Goal: Information Seeking & Learning: Learn about a topic

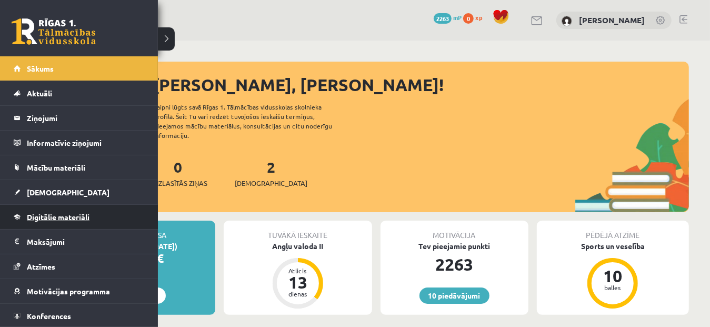
click at [55, 213] on span "Digitālie materiāli" at bounding box center [58, 216] width 63 height 9
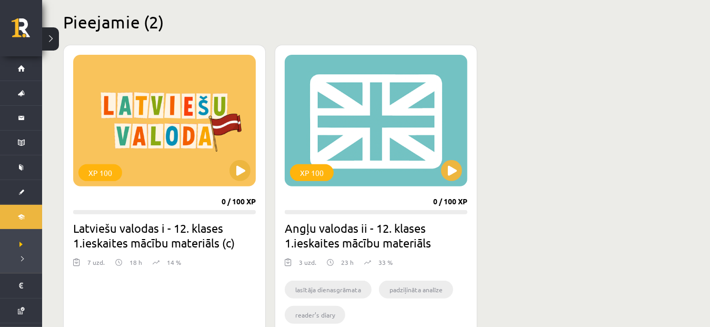
scroll to position [258, 0]
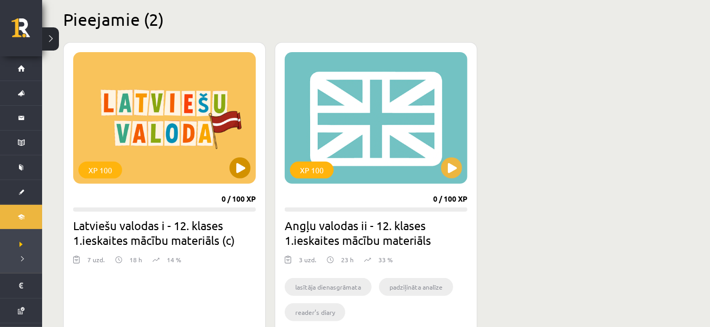
click at [153, 130] on div "XP 100" at bounding box center [164, 118] width 183 height 132
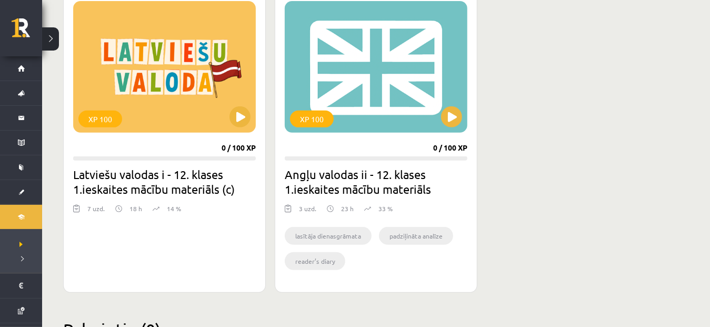
scroll to position [310, 0]
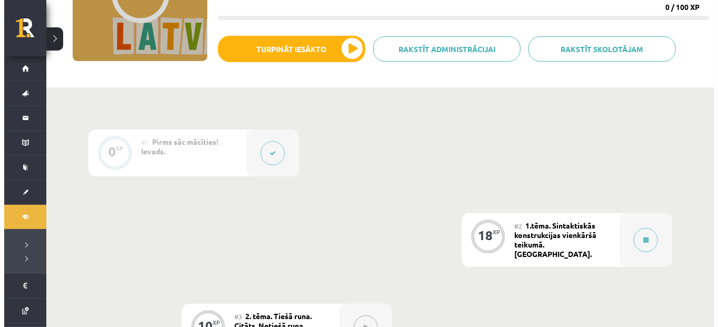
scroll to position [162, 0]
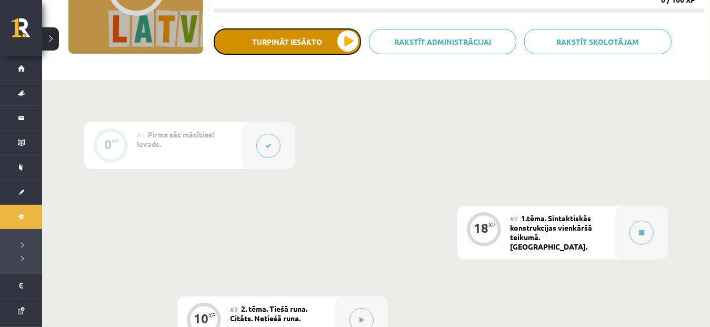
click at [314, 36] on button "Turpināt iesākto" at bounding box center [287, 41] width 147 height 26
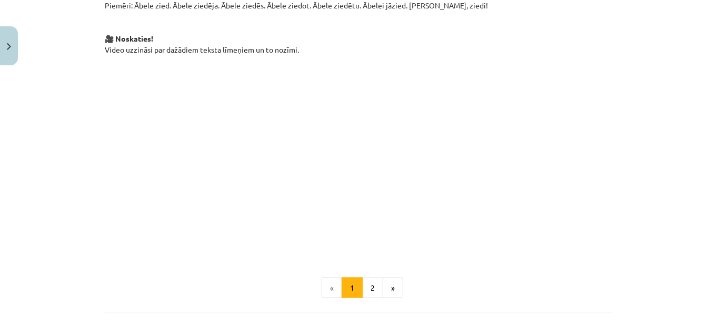
scroll to position [765, 0]
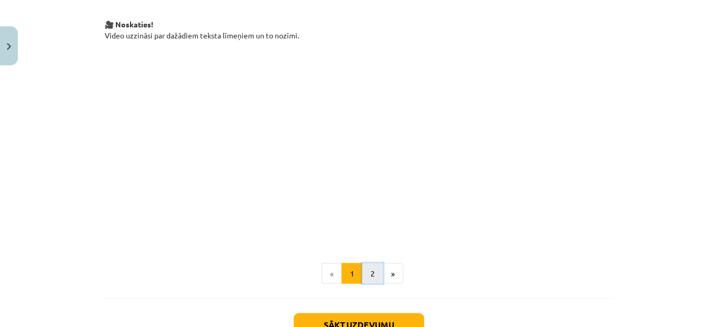
click at [367, 263] on button "2" at bounding box center [372, 273] width 21 height 21
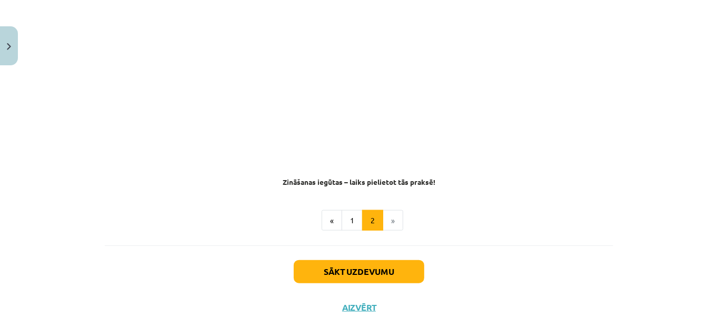
scroll to position [652, 0]
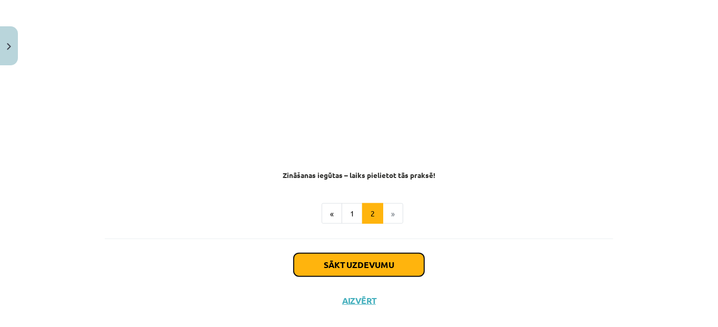
click at [399, 253] on button "Sākt uzdevumu" at bounding box center [359, 264] width 130 height 23
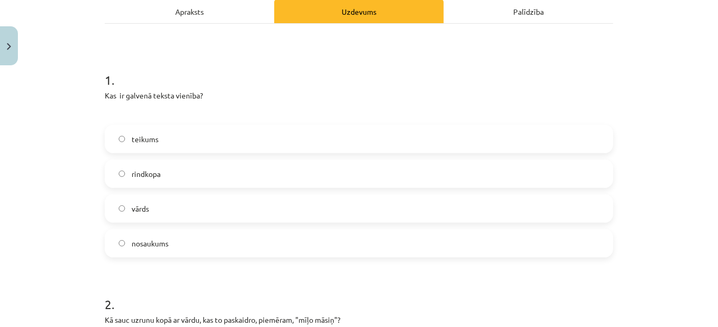
scroll to position [169, 0]
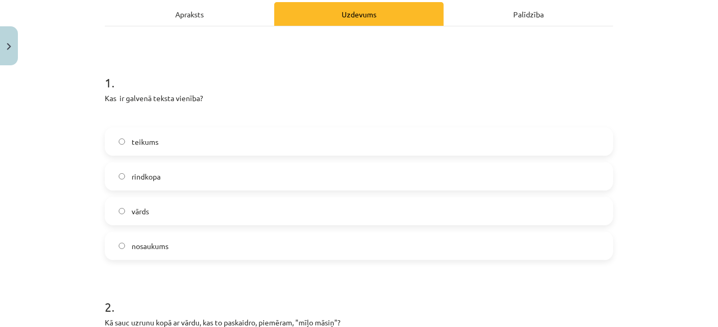
click at [270, 128] on label "teikums" at bounding box center [359, 141] width 506 height 26
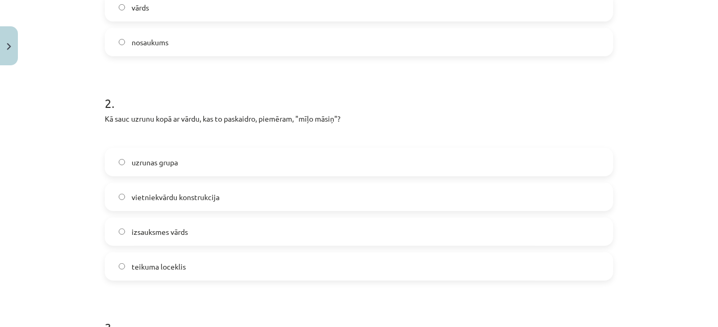
scroll to position [414, 0]
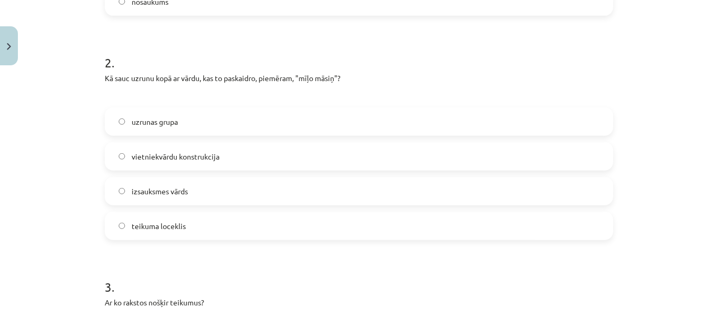
click at [255, 108] on label "uzrunas grupa" at bounding box center [359, 121] width 506 height 26
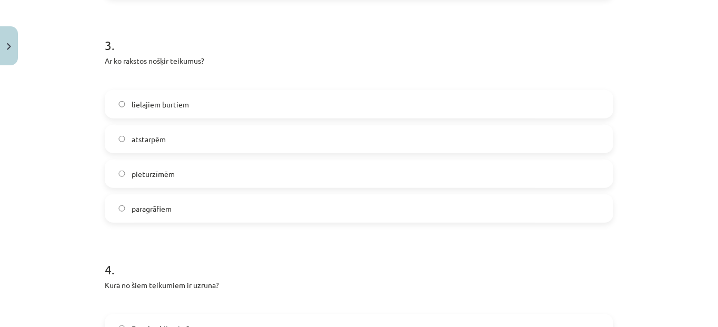
scroll to position [658, 0]
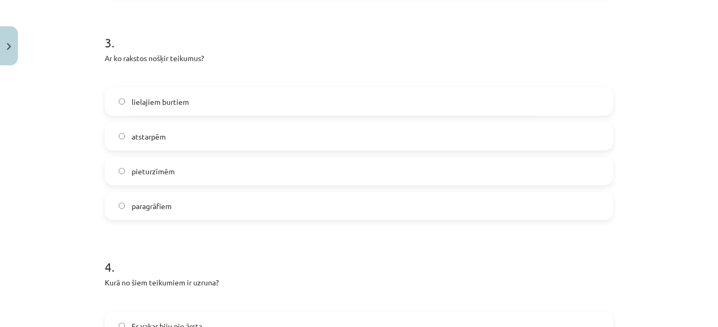
click at [177, 158] on label "pieturzīmēm" at bounding box center [359, 171] width 506 height 26
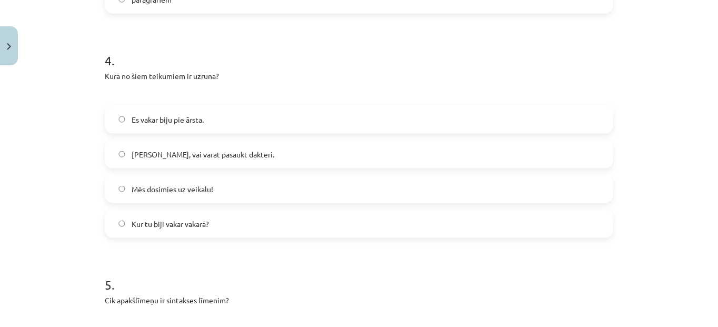
scroll to position [867, 0]
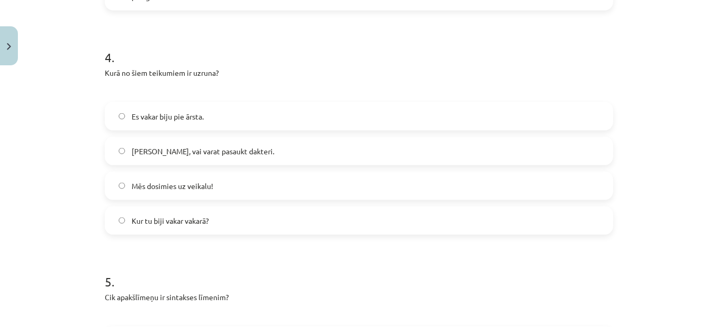
click at [271, 138] on label "[PERSON_NAME], vai varat pasaukt dakteri." at bounding box center [359, 151] width 506 height 26
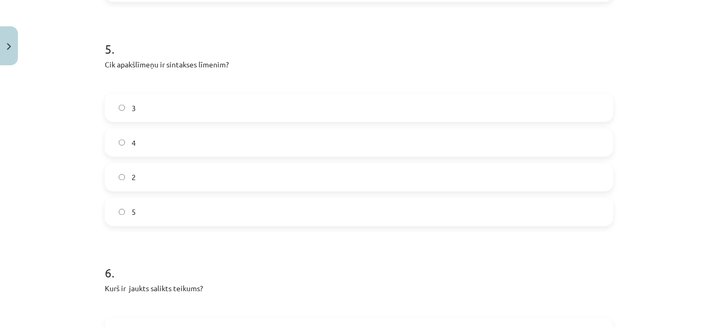
scroll to position [1108, 0]
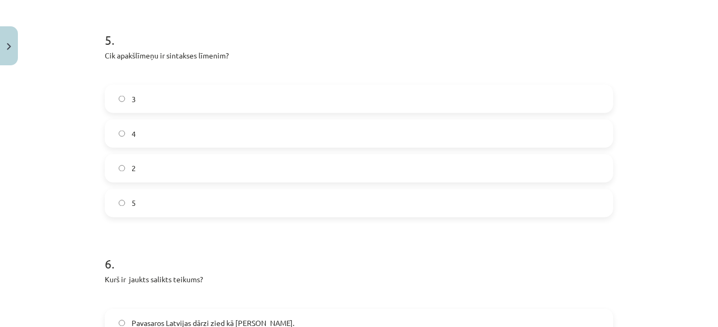
click at [218, 86] on label "3" at bounding box center [359, 99] width 506 height 26
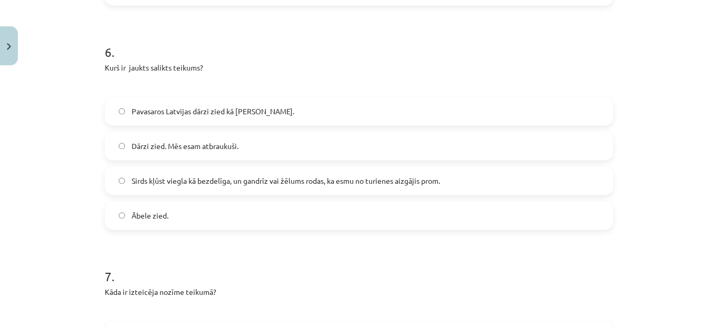
scroll to position [1324, 0]
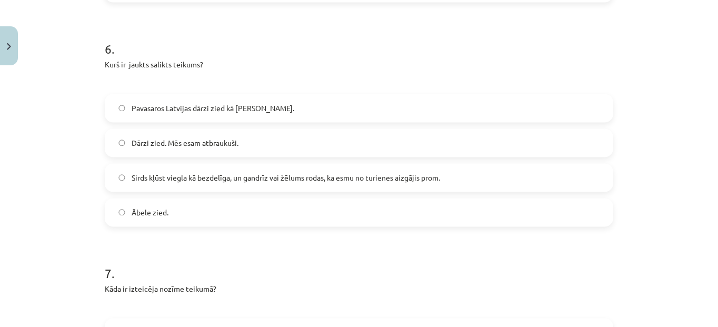
click at [412, 172] on span "Sirds kļūst viegla kā bezdelīga, un gandrīz vai žēlums rodas, ka esmu no turien…" at bounding box center [286, 177] width 308 height 11
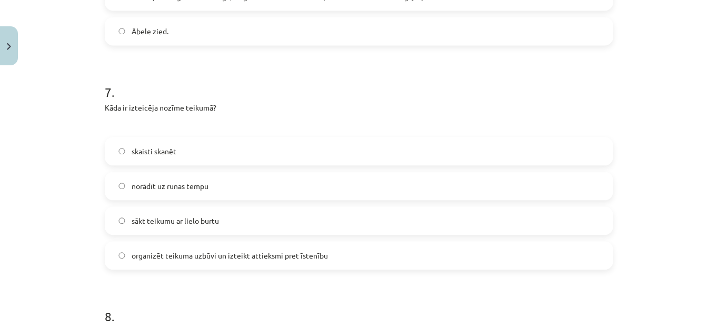
scroll to position [1519, 0]
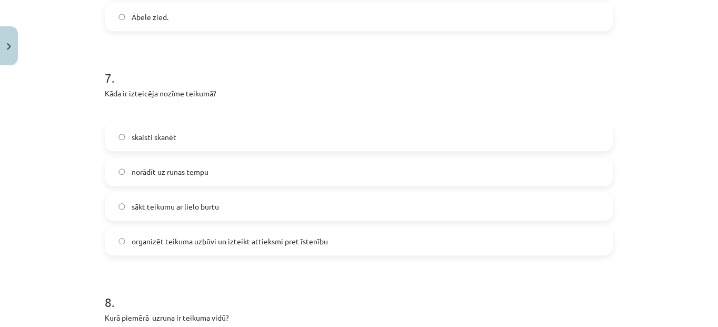
click at [352, 228] on label "organizēt teikuma uzbūvi un izteikt attieksmi pret īstenību" at bounding box center [359, 241] width 506 height 26
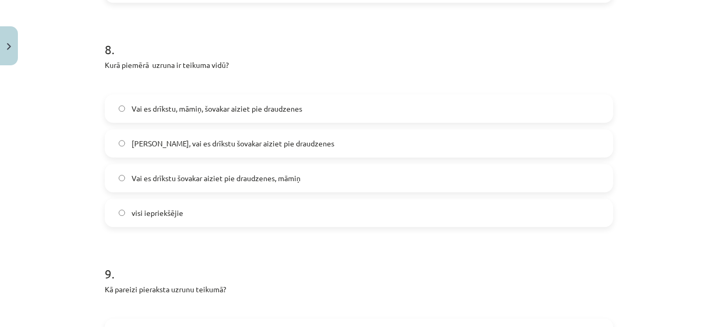
scroll to position [1798, 0]
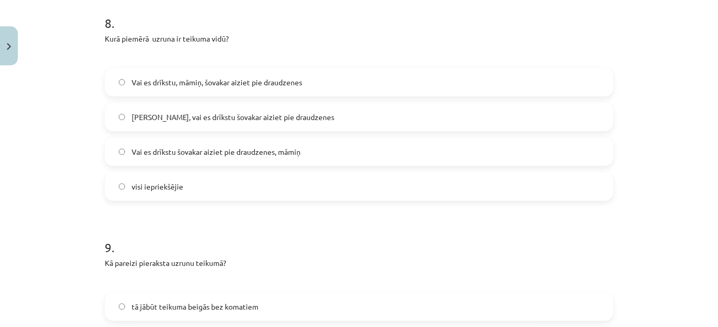
click at [213, 77] on span "Vai es drīkstu, māmiņ, šovakar aiziet pie draudzenes" at bounding box center [217, 82] width 170 height 11
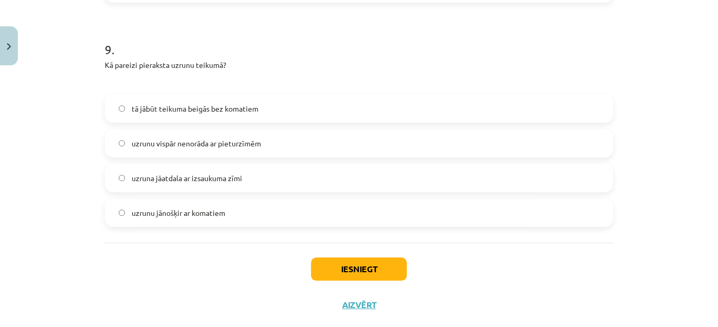
scroll to position [1998, 0]
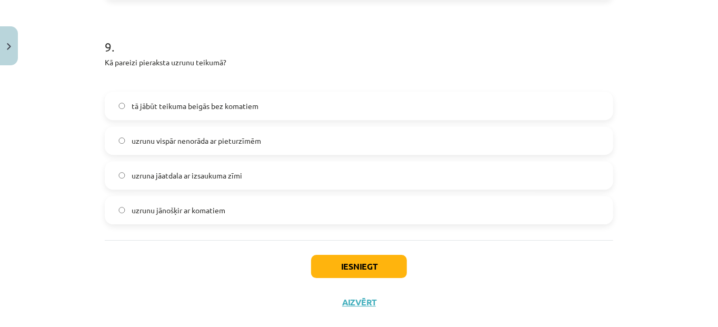
click at [215, 205] on span "uzrunu jānošķir ar komatiem" at bounding box center [179, 210] width 94 height 11
click at [366, 255] on button "Iesniegt" at bounding box center [359, 266] width 96 height 23
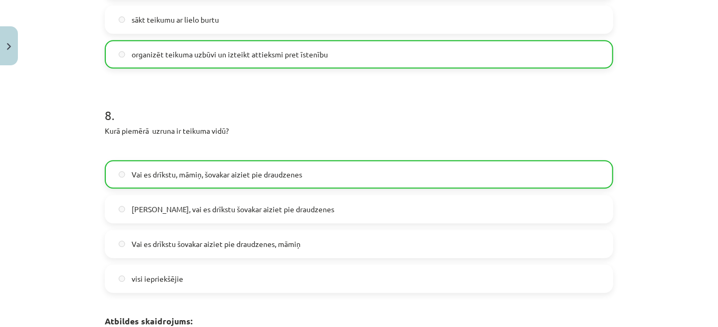
scroll to position [2082, 0]
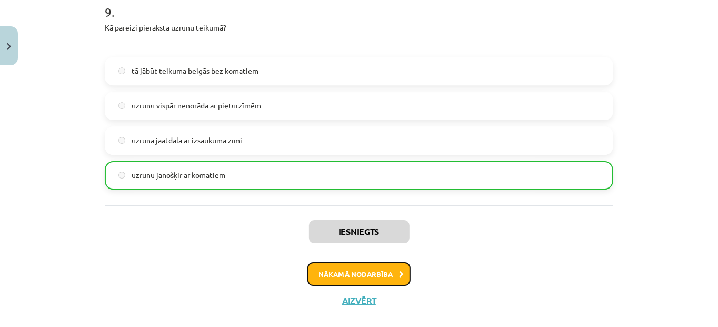
click at [399, 271] on icon at bounding box center [401, 274] width 5 height 7
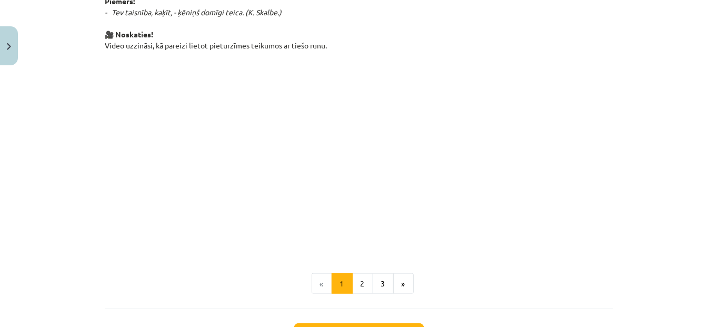
scroll to position [784, 0]
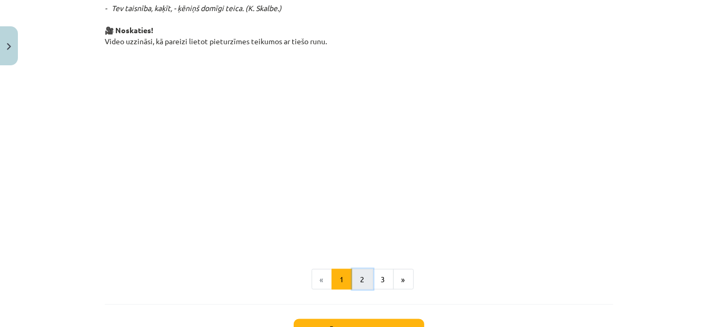
click at [359, 281] on button "2" at bounding box center [362, 279] width 21 height 21
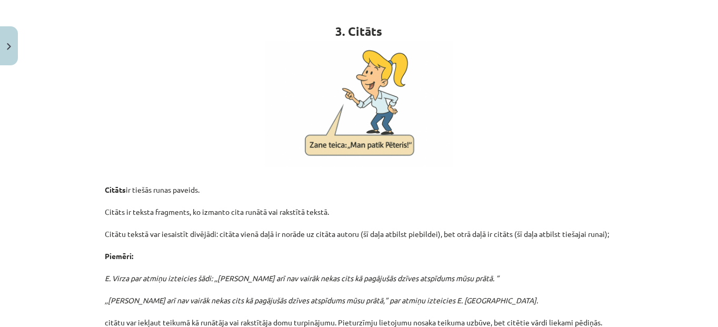
scroll to position [209, 0]
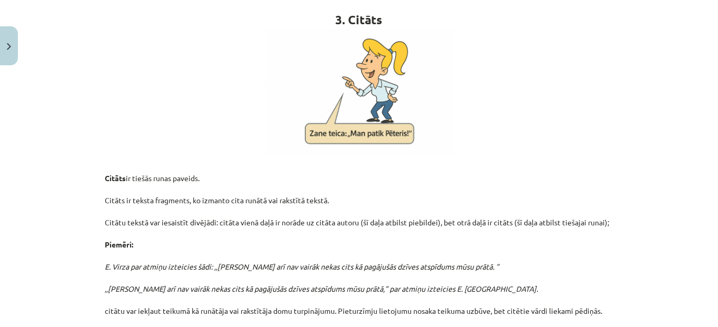
click at [709, 151] on div "Mācību tēma: Latviešu valodas i - 12. klases 1.ieskaites mācību materiāls (c) #…" at bounding box center [359, 163] width 718 height 327
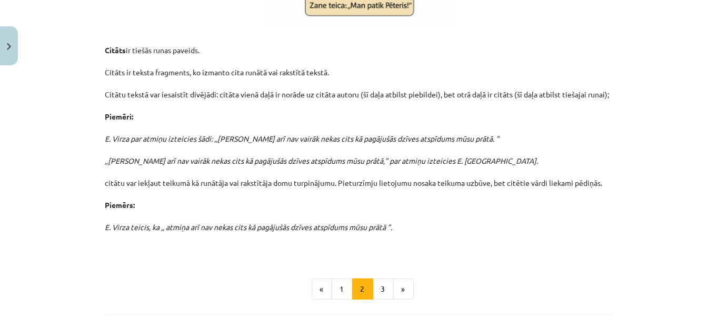
scroll to position [339, 0]
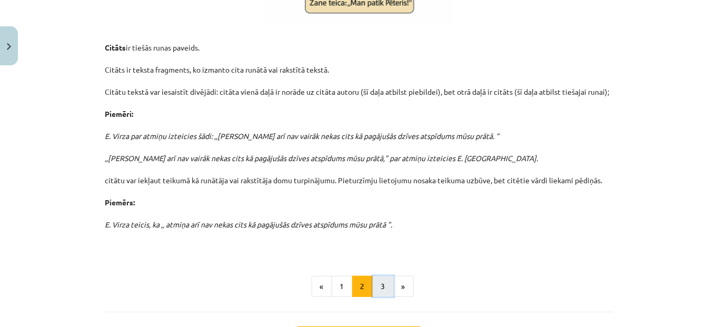
click at [382, 283] on button "3" at bounding box center [382, 286] width 21 height 21
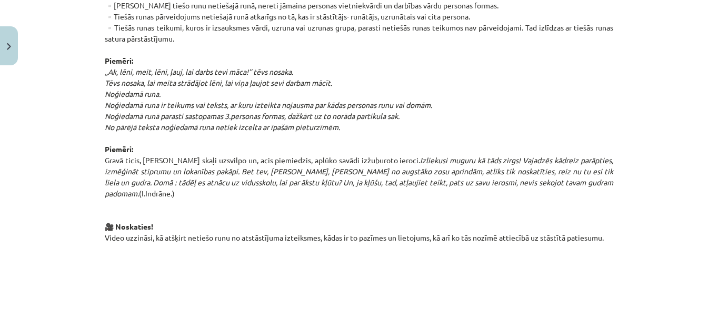
scroll to position [595, 0]
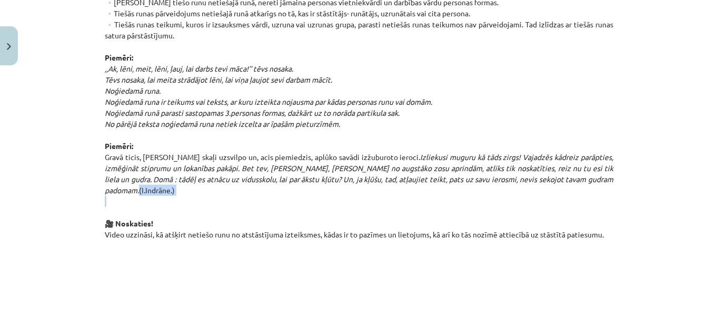
drag, startPoint x: 709, startPoint y: 178, endPoint x: 703, endPoint y: 205, distance: 27.6
click at [703, 205] on div "Mācību tēma: Latviešu valodas i - 12. klases 1.ieskaites mācību materiāls (c) #…" at bounding box center [359, 163] width 718 height 327
drag, startPoint x: 703, startPoint y: 205, endPoint x: 638, endPoint y: 287, distance: 104.5
click at [638, 287] on div "Mācību tēma: Latviešu valodas i - 12. klases 1.ieskaites mācību materiāls (c) #…" at bounding box center [359, 163] width 718 height 327
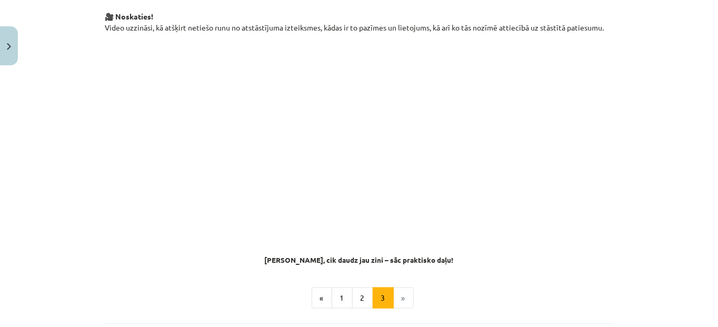
scroll to position [891, 0]
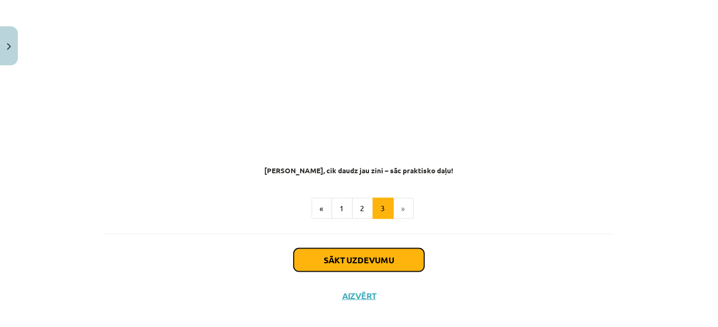
click at [386, 248] on button "Sākt uzdevumu" at bounding box center [359, 259] width 130 height 23
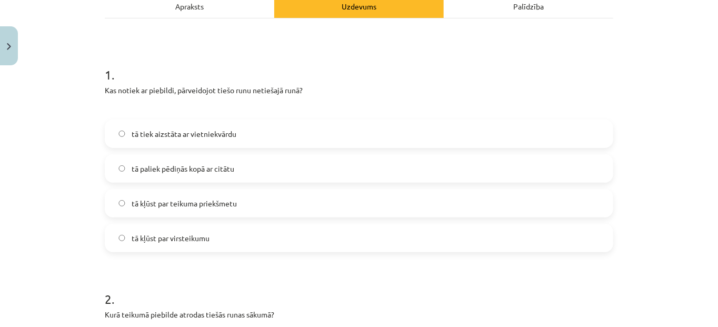
scroll to position [162, 0]
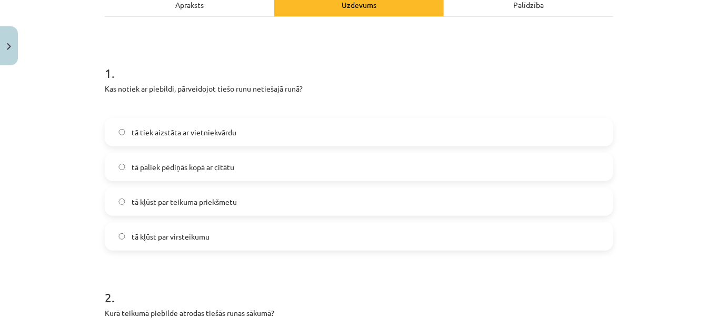
click at [287, 237] on label "tā kļūst par virsteikumu" at bounding box center [359, 236] width 506 height 26
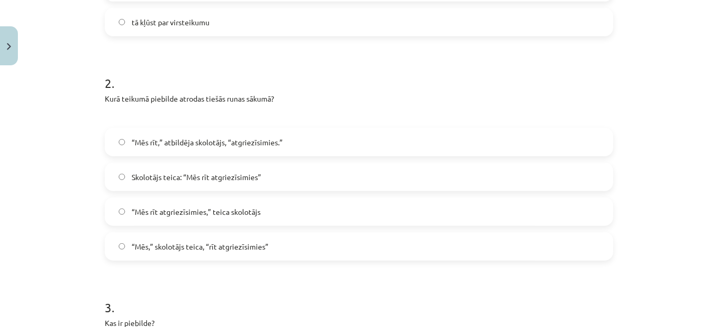
scroll to position [378, 0]
click at [214, 165] on label "Skolotājs teica: “Mēs rīt atgriezīsimies”" at bounding box center [359, 175] width 506 height 26
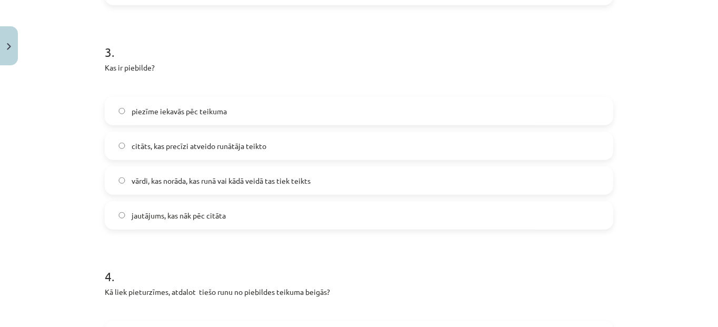
scroll to position [632, 0]
click at [376, 184] on label "vārdi, kas norāda, kas runā vai kādā veidā tas tiek teikts" at bounding box center [359, 179] width 506 height 26
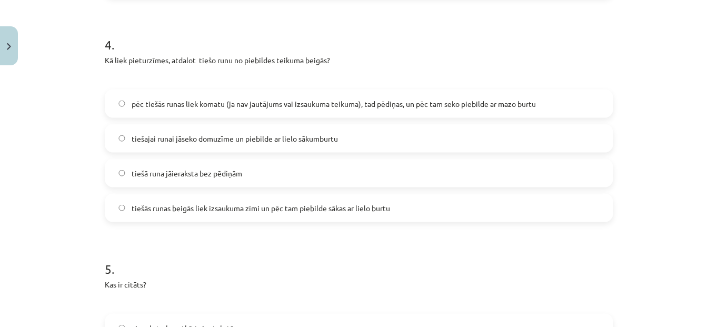
scroll to position [861, 0]
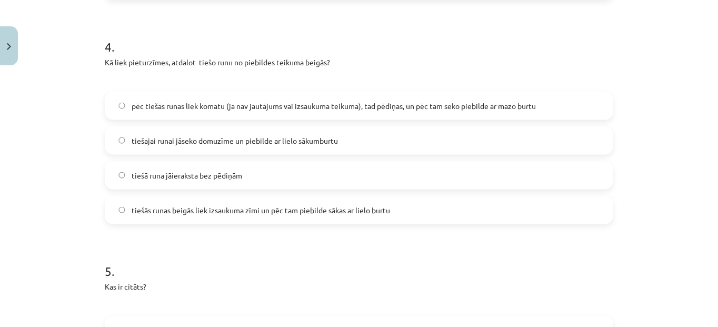
click at [456, 102] on span "pēc tiešās runas liek komatu (ja nav jautājums vai izsaukuma teikuma), tad pēdi…" at bounding box center [334, 105] width 404 height 11
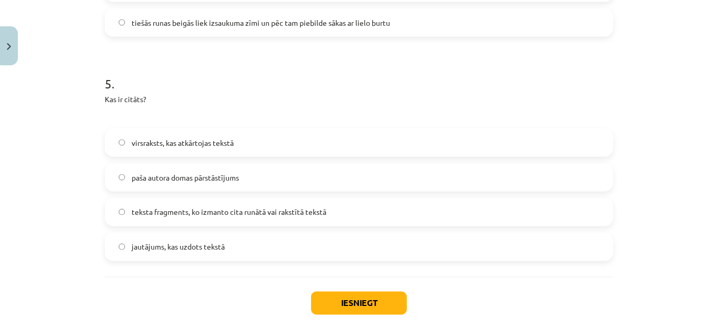
scroll to position [1103, 0]
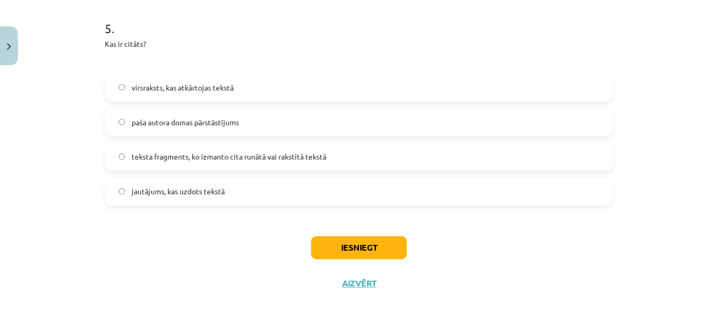
click at [253, 157] on span "teksta fragments, ko izmanto cita runātā vai rakstītā tekstā" at bounding box center [229, 157] width 195 height 11
click at [367, 243] on button "Iesniegt" at bounding box center [359, 247] width 96 height 23
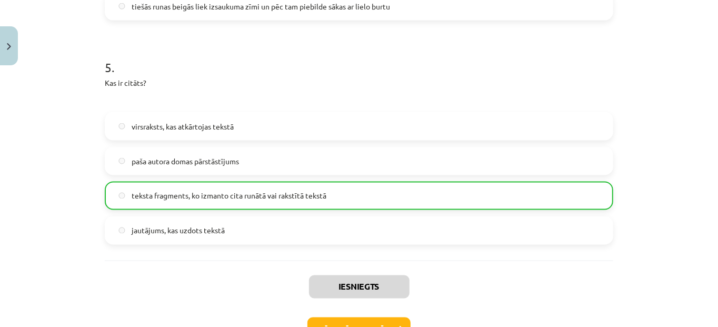
scroll to position [1136, 0]
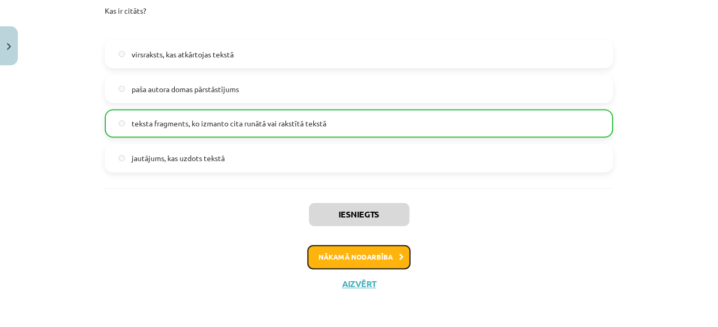
click at [391, 254] on button "Nākamā nodarbība" at bounding box center [358, 257] width 103 height 24
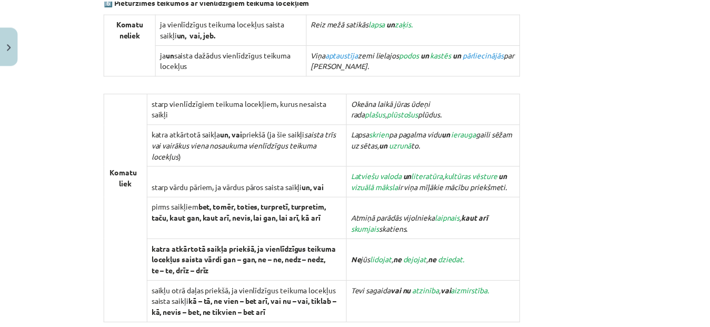
scroll to position [1123, 0]
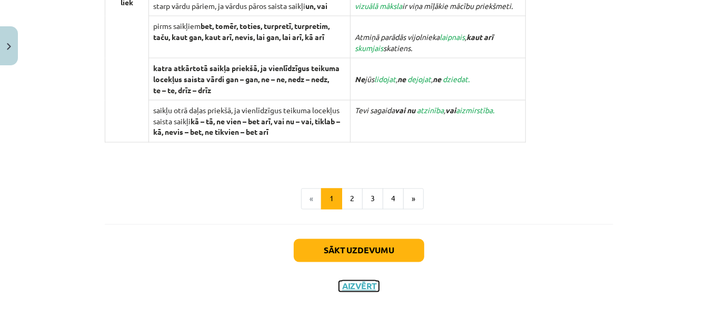
click at [358, 283] on button "Aizvērt" at bounding box center [359, 286] width 40 height 11
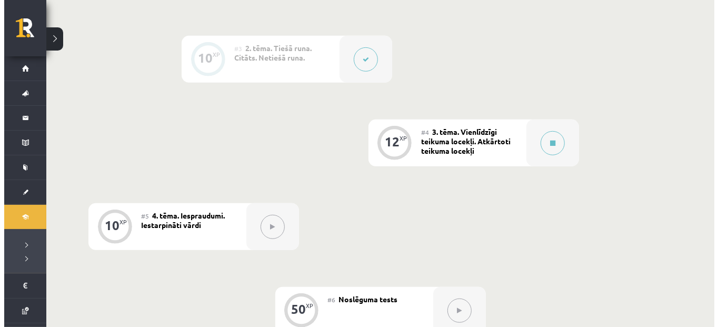
scroll to position [421, 0]
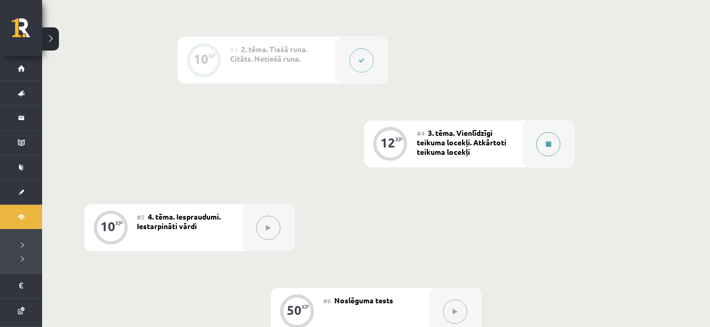
click at [545, 132] on button at bounding box center [548, 144] width 24 height 24
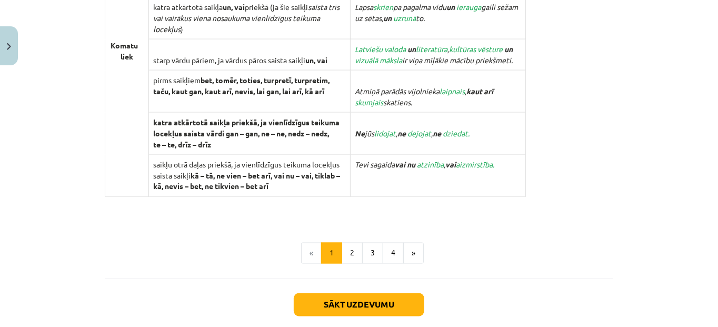
scroll to position [1065, 0]
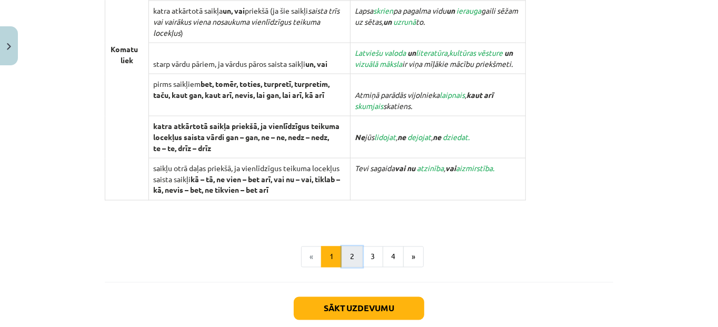
click at [352, 253] on button "2" at bounding box center [351, 256] width 21 height 21
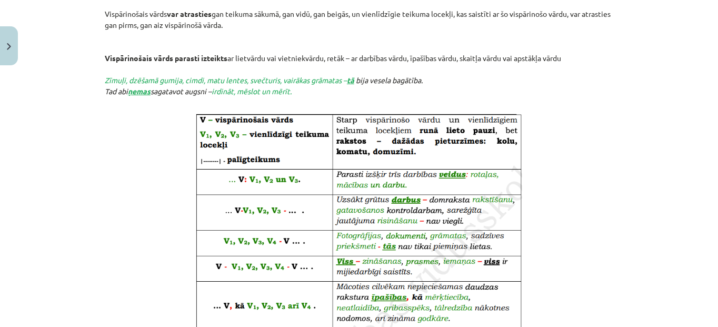
scroll to position [332, 0]
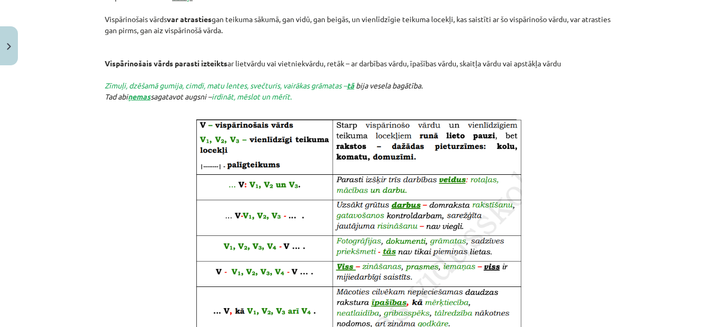
click at [696, 153] on div "Mācību tēma: Latviešu valodas i - 12. klases 1.ieskaites mācību materiāls (c) #…" at bounding box center [359, 163] width 718 height 327
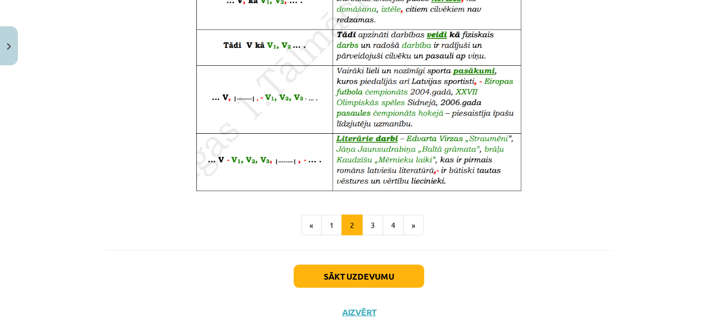
scroll to position [683, 0]
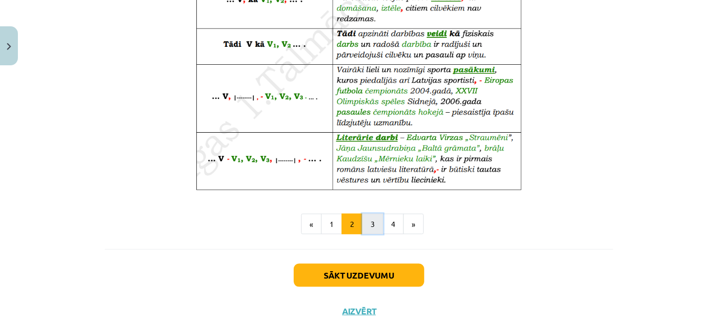
click at [372, 227] on button "3" at bounding box center [372, 224] width 21 height 21
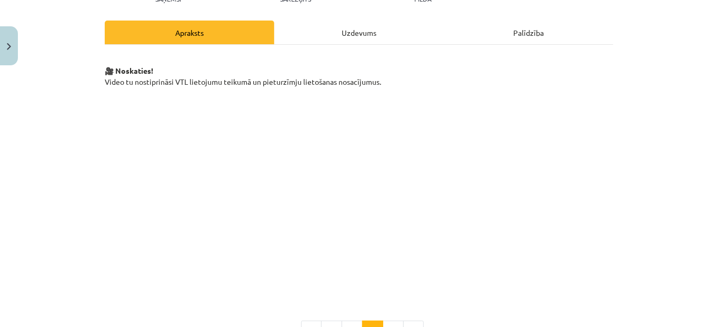
scroll to position [154, 0]
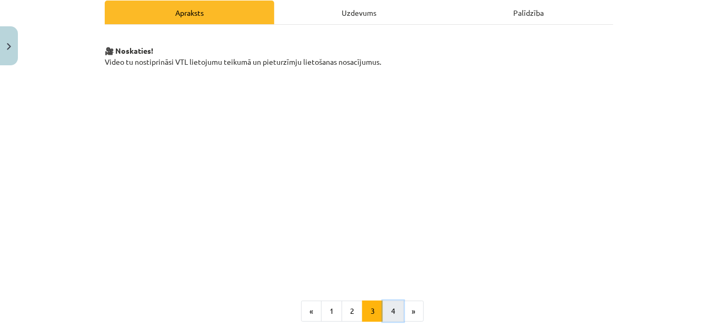
click at [386, 314] on button "4" at bounding box center [392, 310] width 21 height 21
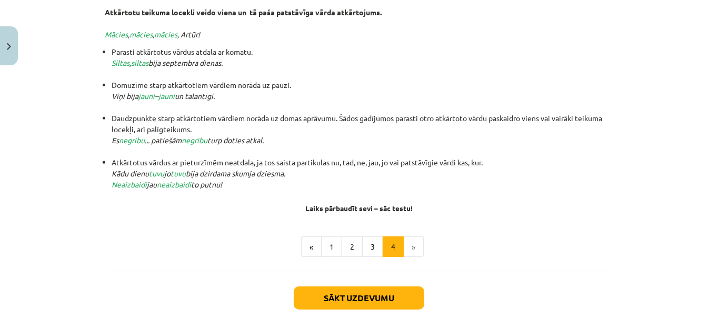
scroll to position [246, 0]
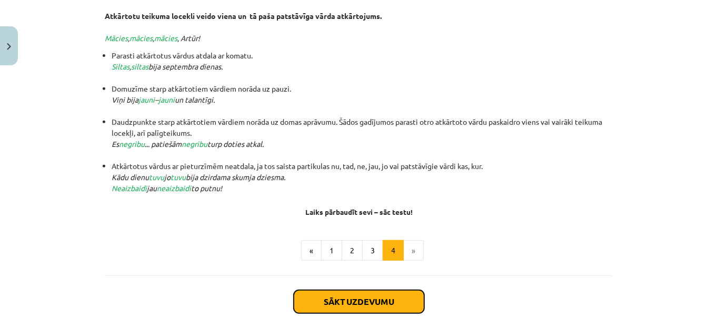
click at [364, 307] on button "Sākt uzdevumu" at bounding box center [359, 301] width 130 height 23
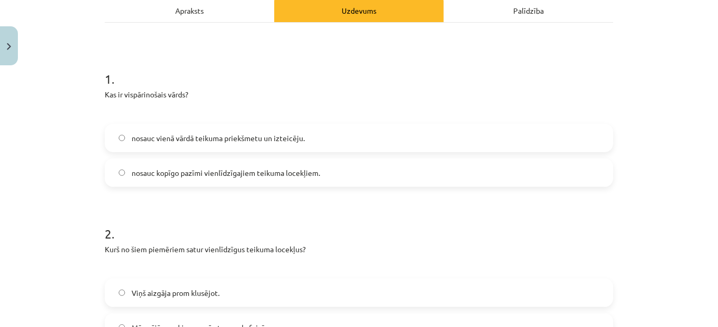
scroll to position [153, 0]
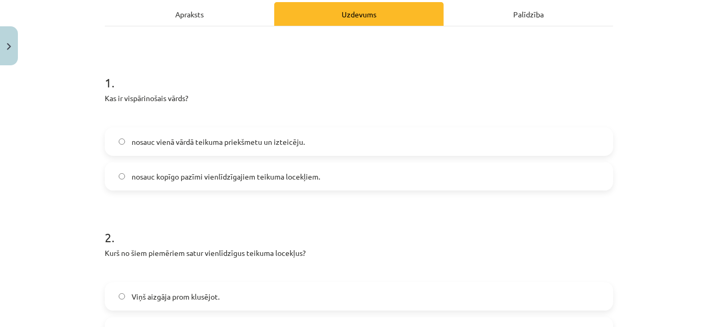
click at [419, 180] on label "nosauc kopīgo pazīmi vienlīdzīgajiem teikuma locekļiem." at bounding box center [359, 176] width 506 height 26
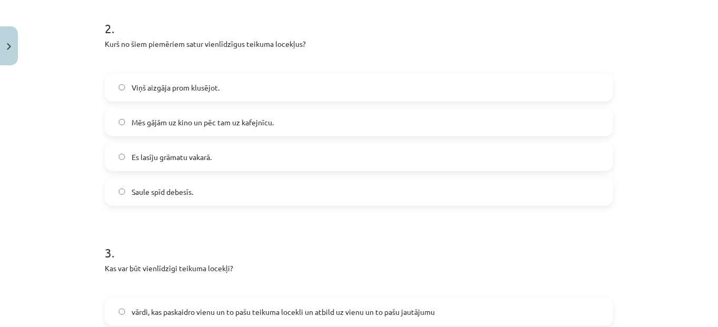
scroll to position [371, 0]
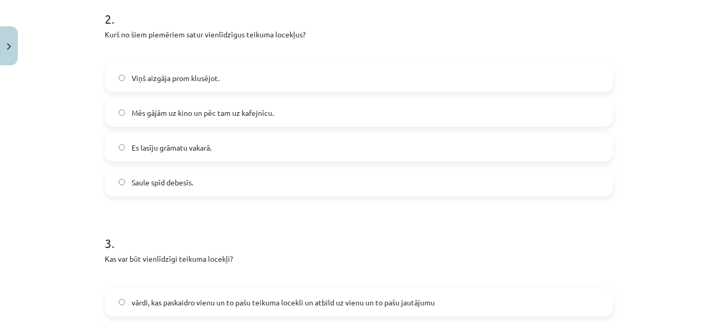
click at [294, 73] on label "Viņš aizgāja prom klusējot." at bounding box center [359, 78] width 506 height 26
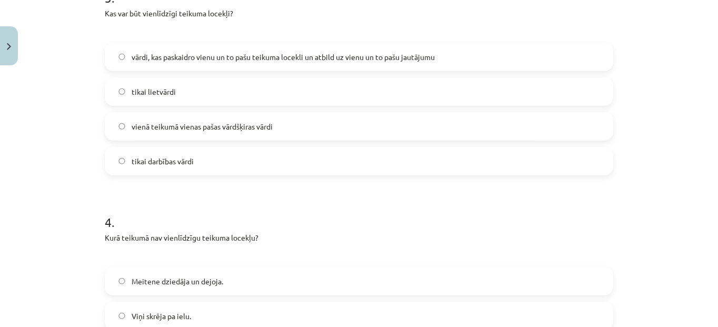
scroll to position [609, 0]
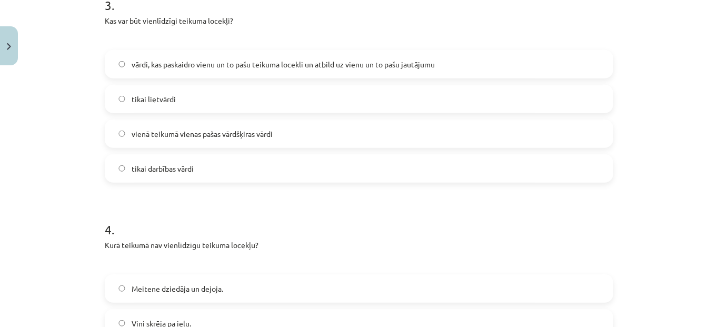
click at [428, 60] on span "vārdi, kas paskaidro vienu un to pašu teikuma locekli un atbild uz vienu un to …" at bounding box center [283, 64] width 303 height 11
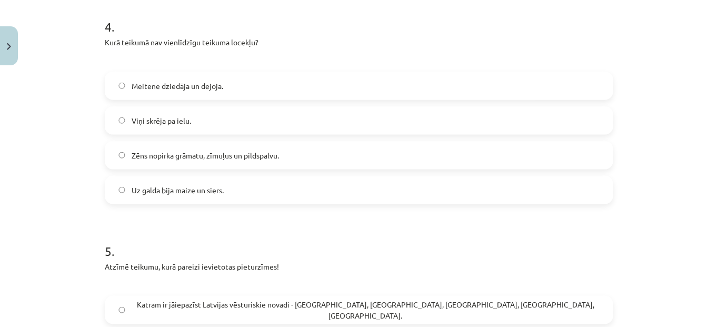
scroll to position [815, 0]
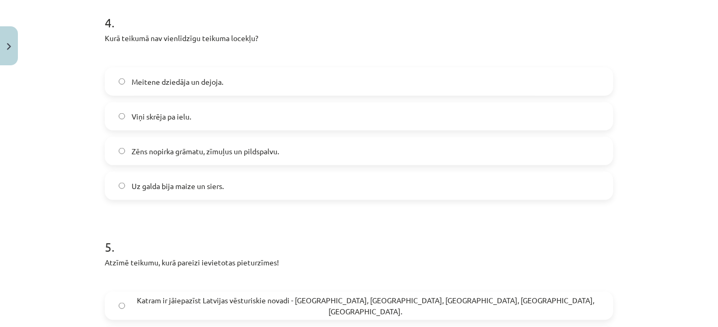
click at [165, 123] on label "Viņi skrēja pa ielu." at bounding box center [359, 116] width 506 height 26
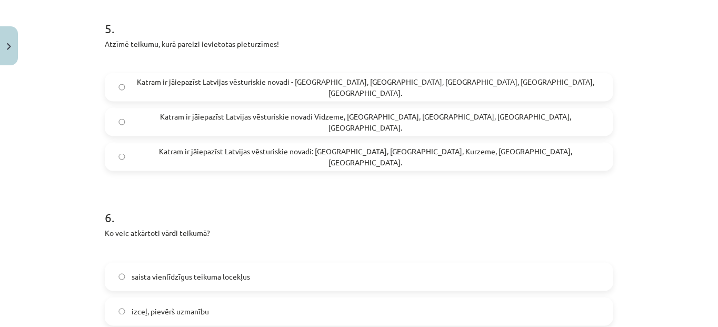
scroll to position [1030, 0]
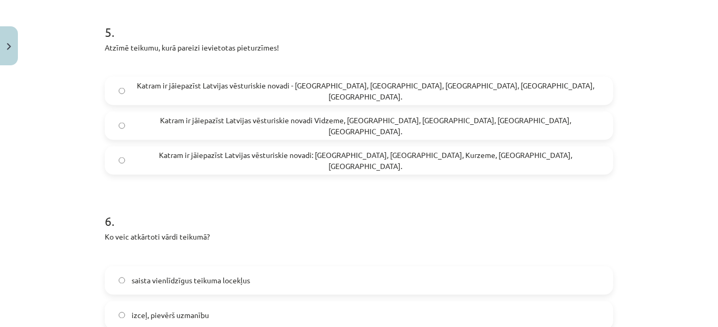
click at [306, 160] on span "Katram ir jāiepazīst Latvijas vēsturiskie novadi: [GEOGRAPHIC_DATA], [GEOGRAPHI…" at bounding box center [366, 160] width 468 height 22
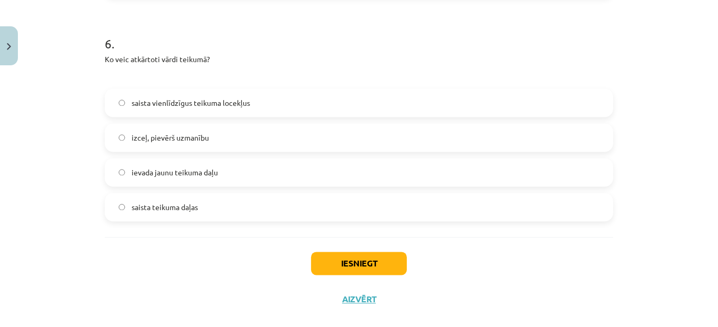
scroll to position [1211, 0]
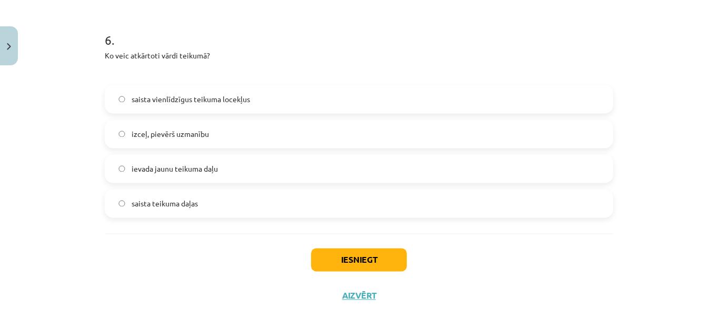
click at [258, 133] on label "izceļ, pievērš uzmanību" at bounding box center [359, 134] width 506 height 26
click at [383, 254] on button "Iesniegt" at bounding box center [359, 259] width 96 height 23
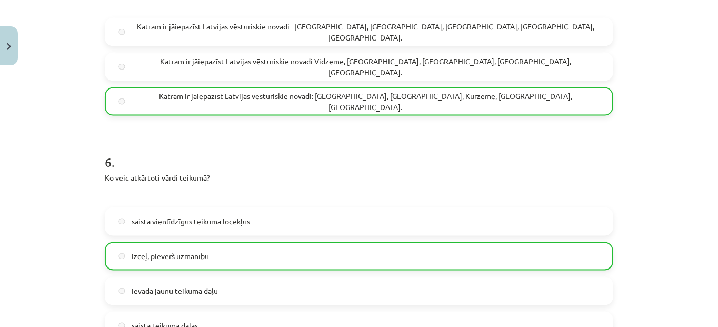
scroll to position [1256, 0]
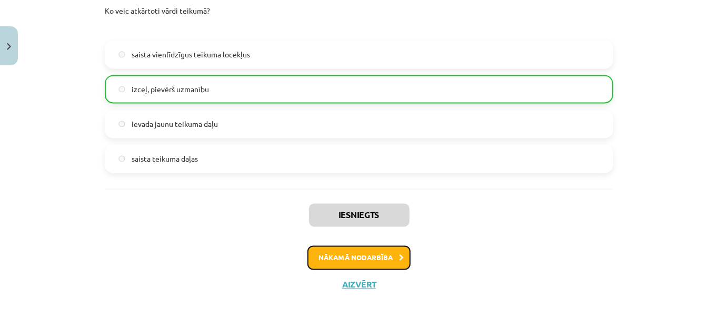
click at [397, 248] on button "Nākamā nodarbība" at bounding box center [358, 257] width 103 height 24
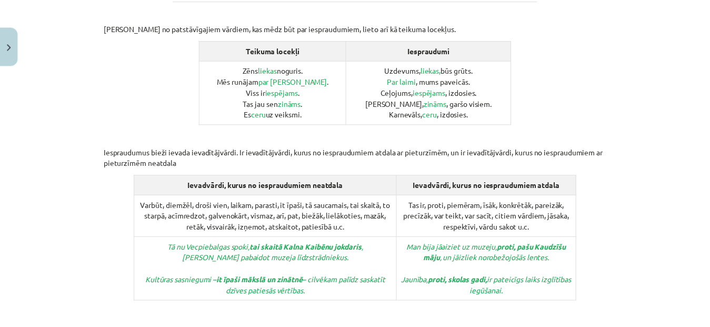
scroll to position [598, 0]
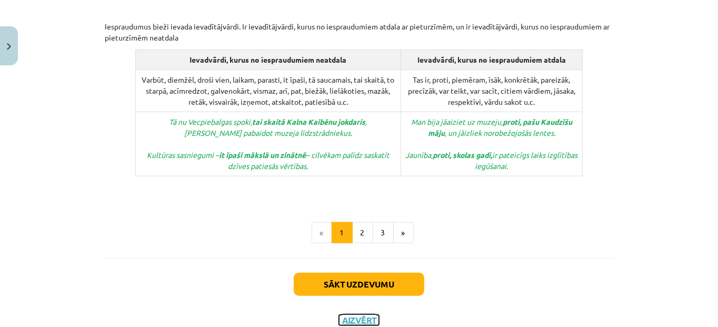
click at [353, 315] on button "Aizvērt" at bounding box center [359, 320] width 40 height 11
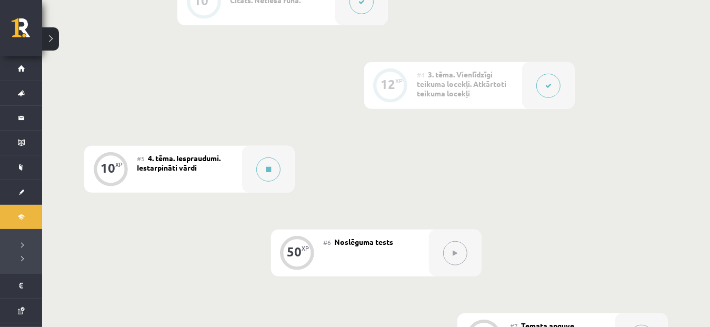
scroll to position [501, 0]
